Goal: Task Accomplishment & Management: Complete application form

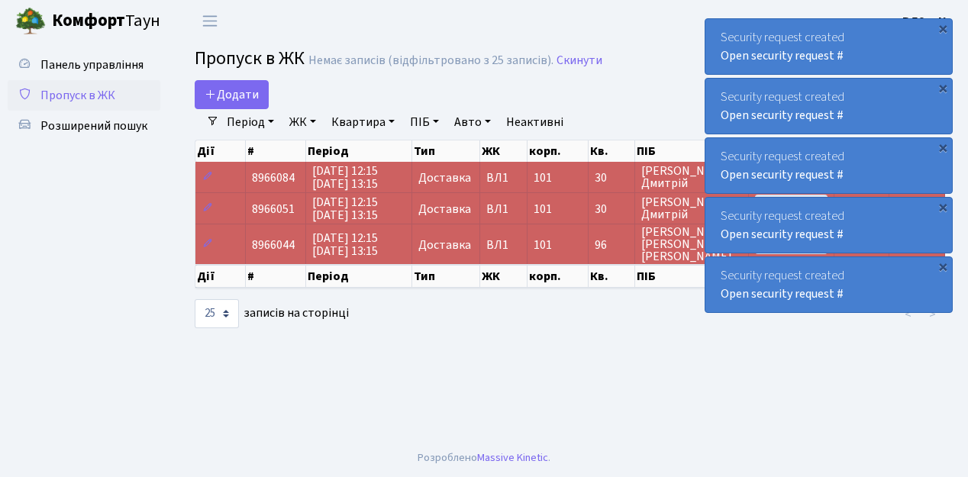
select select "25"
click at [244, 99] on span "Додати" at bounding box center [232, 94] width 54 height 17
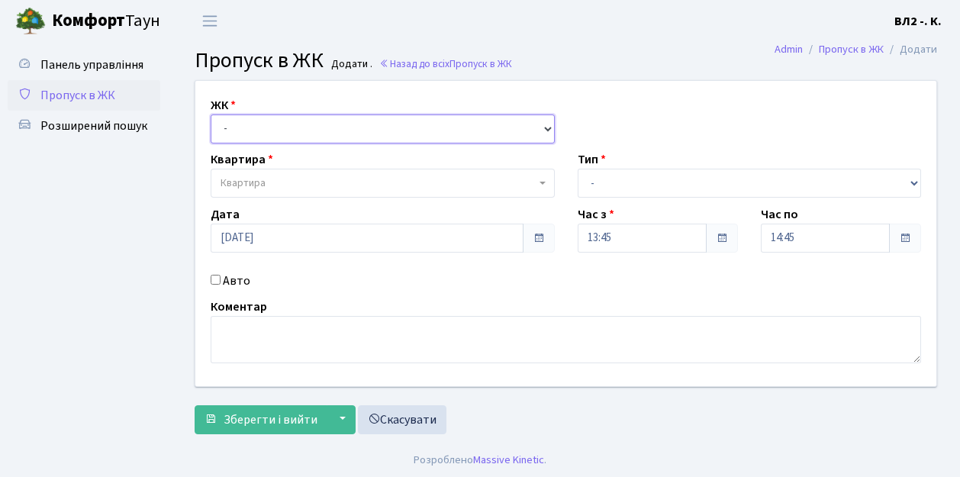
click at [247, 124] on select "- [STREET_ADDRESS][PERSON_NAME]" at bounding box center [383, 128] width 344 height 29
select select "317"
click at [211, 114] on select "- [STREET_ADDRESS][PERSON_NAME]" at bounding box center [383, 128] width 344 height 29
select select
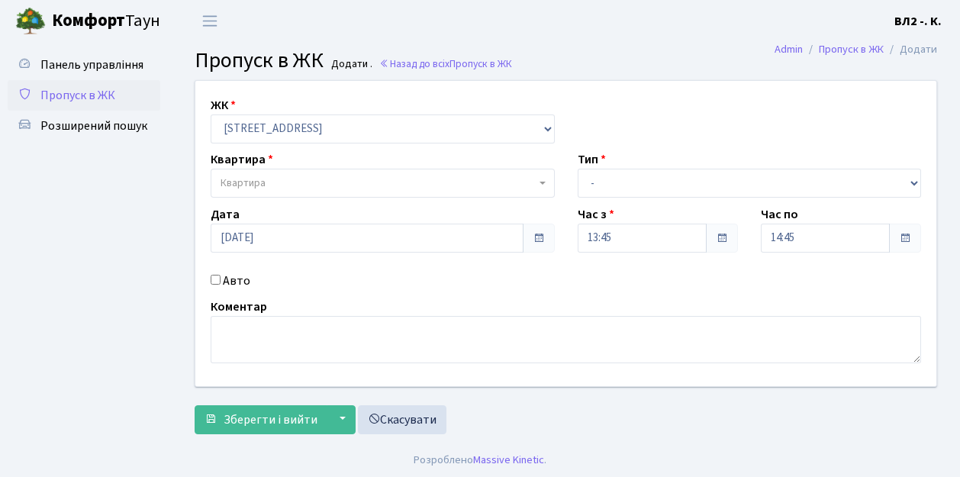
click at [431, 186] on span "Квартира" at bounding box center [378, 183] width 315 height 15
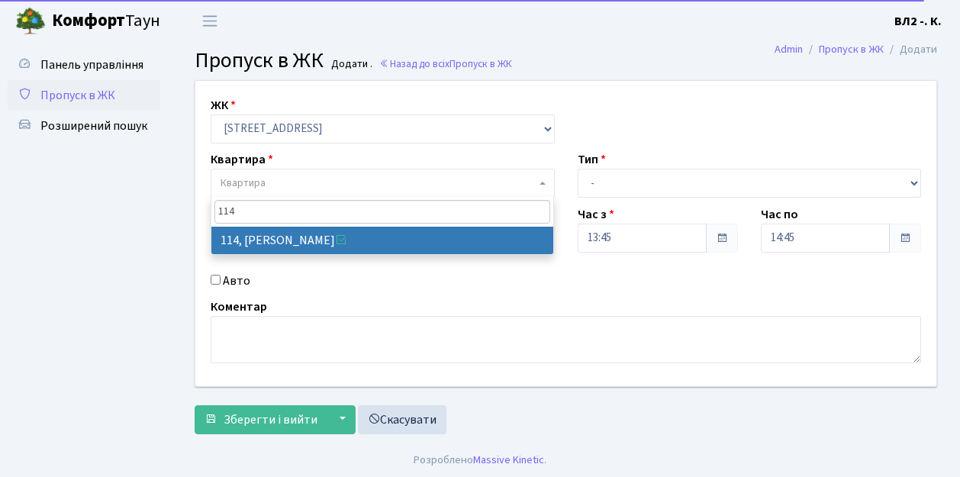
type input "114"
select select "38278"
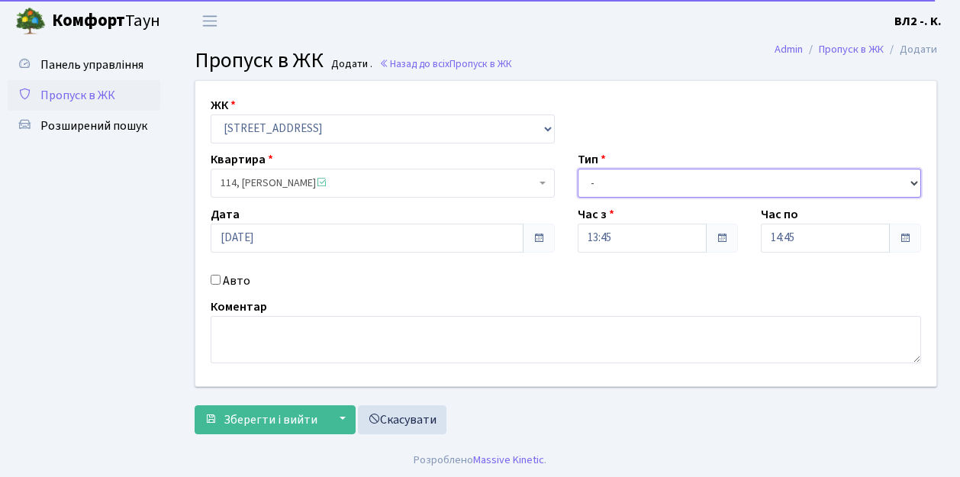
click at [606, 177] on select "- Доставка Таксі Гості Сервіс" at bounding box center [750, 183] width 344 height 29
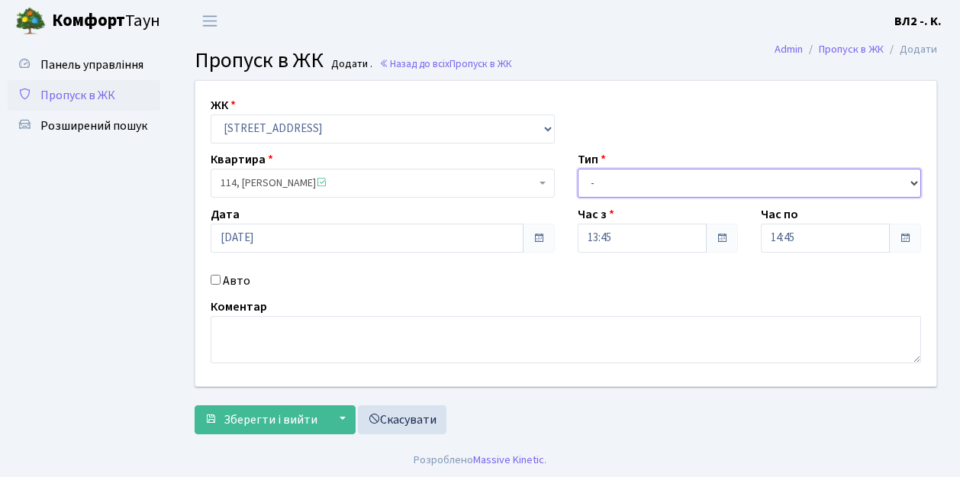
select select "1"
click at [578, 169] on select "- Доставка Таксі Гості Сервіс" at bounding box center [750, 183] width 344 height 29
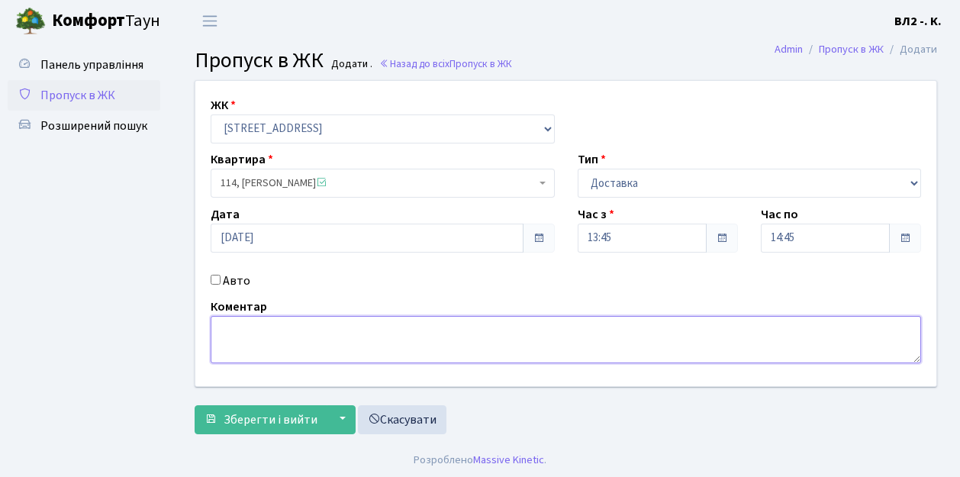
click at [271, 336] on textarea at bounding box center [566, 339] width 711 height 47
type textarea "П"
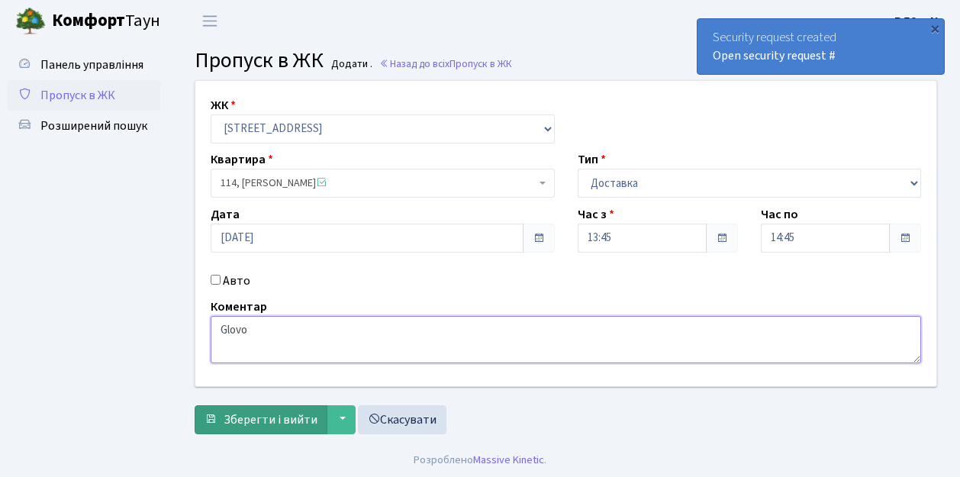
type textarea "Glovo"
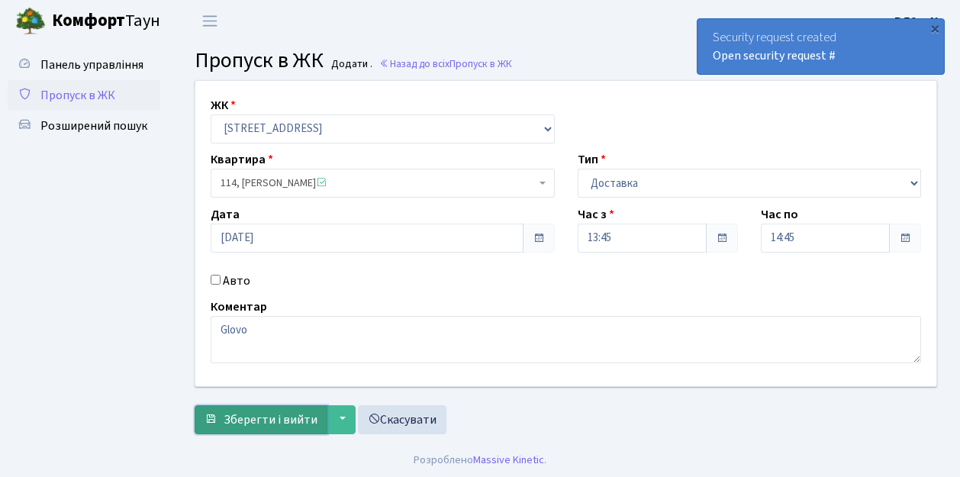
click at [282, 412] on span "Зберегти і вийти" at bounding box center [271, 419] width 94 height 17
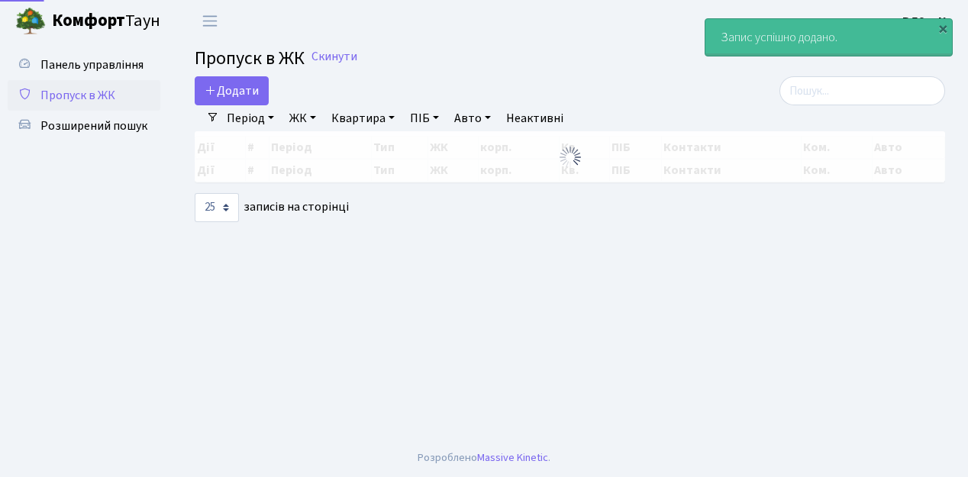
select select "25"
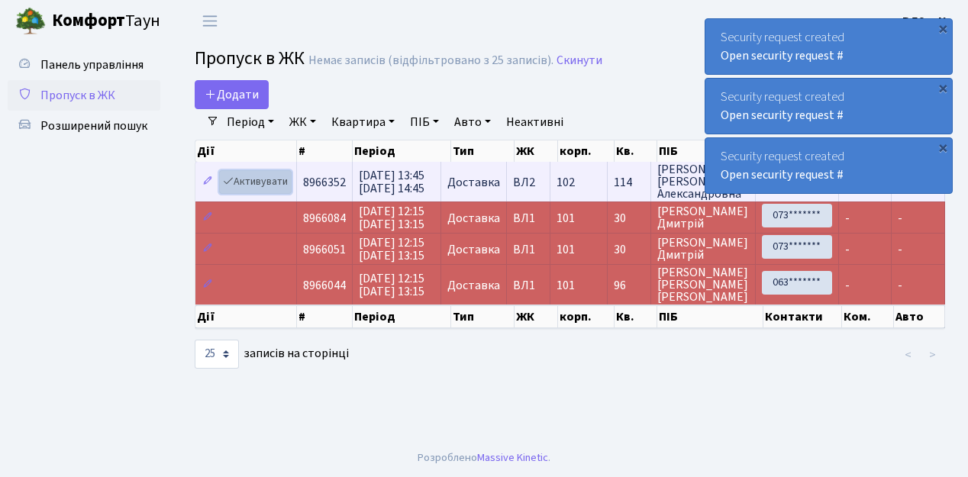
click at [260, 180] on link "Активувати" at bounding box center [255, 182] width 73 height 24
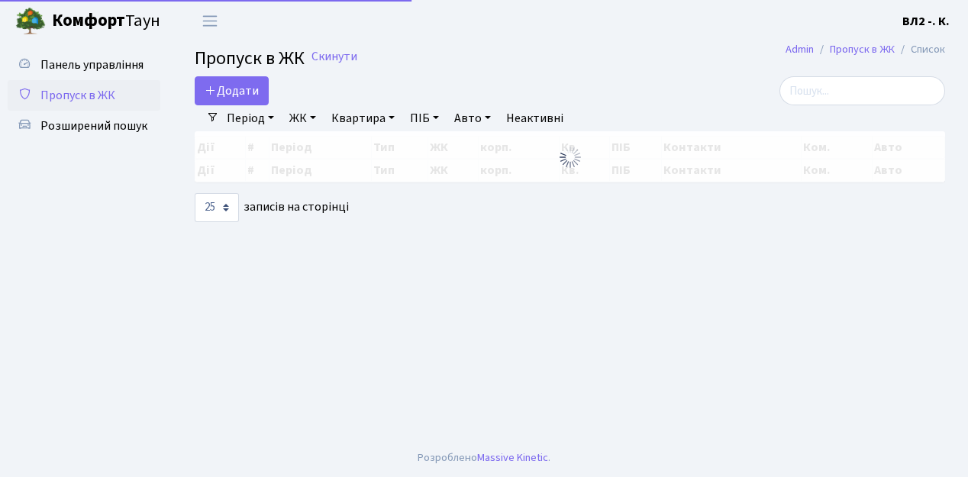
select select "25"
